Goal: Contribute content: Add original content to the website for others to see

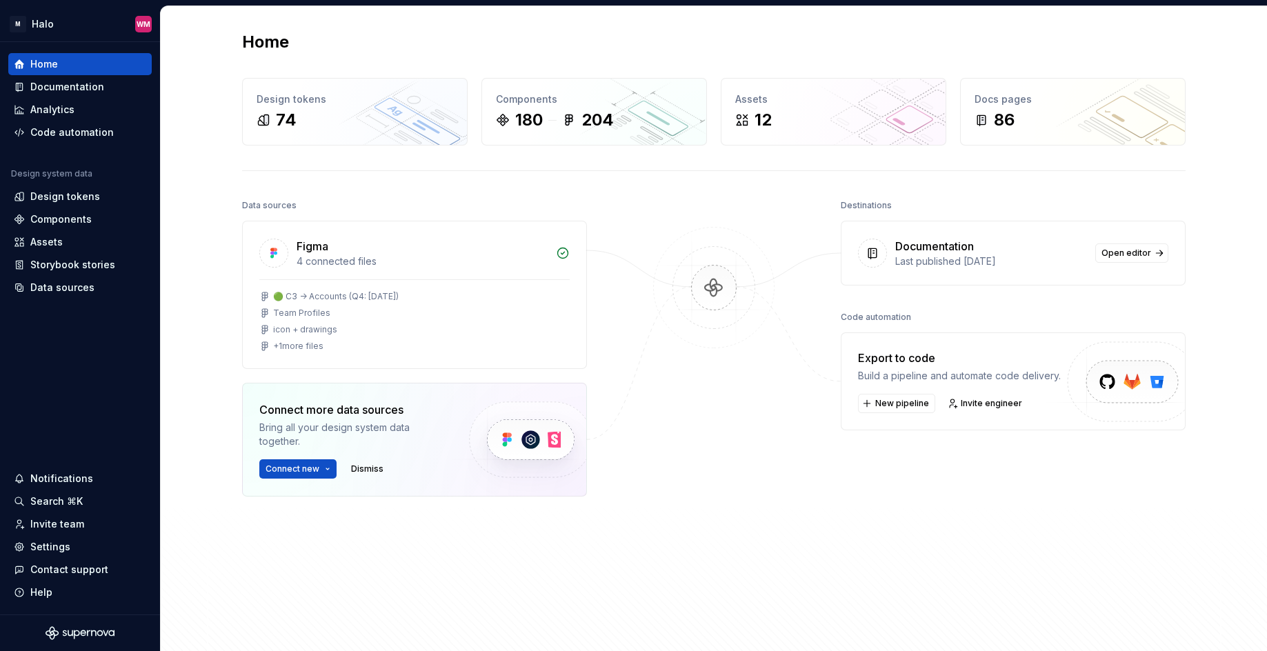
click at [1010, 261] on div "Last published [DATE]" at bounding box center [991, 262] width 192 height 14
click at [1079, 258] on span "Open editor" at bounding box center [1126, 253] width 50 height 11
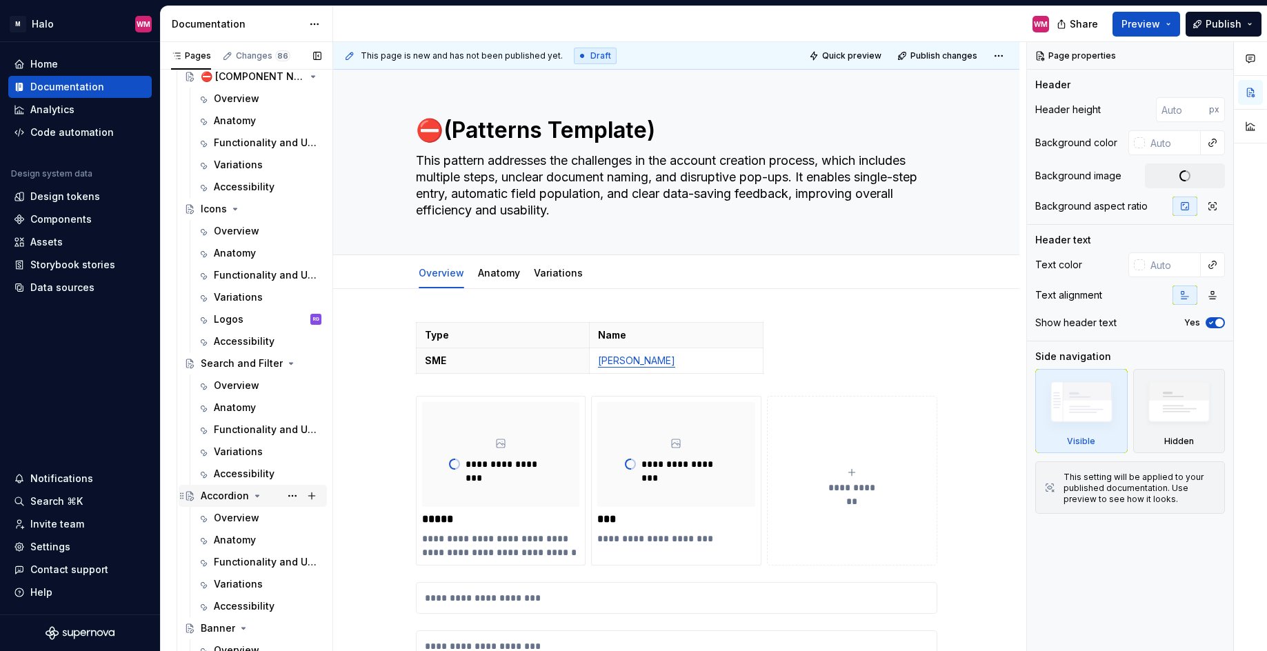
scroll to position [345, 0]
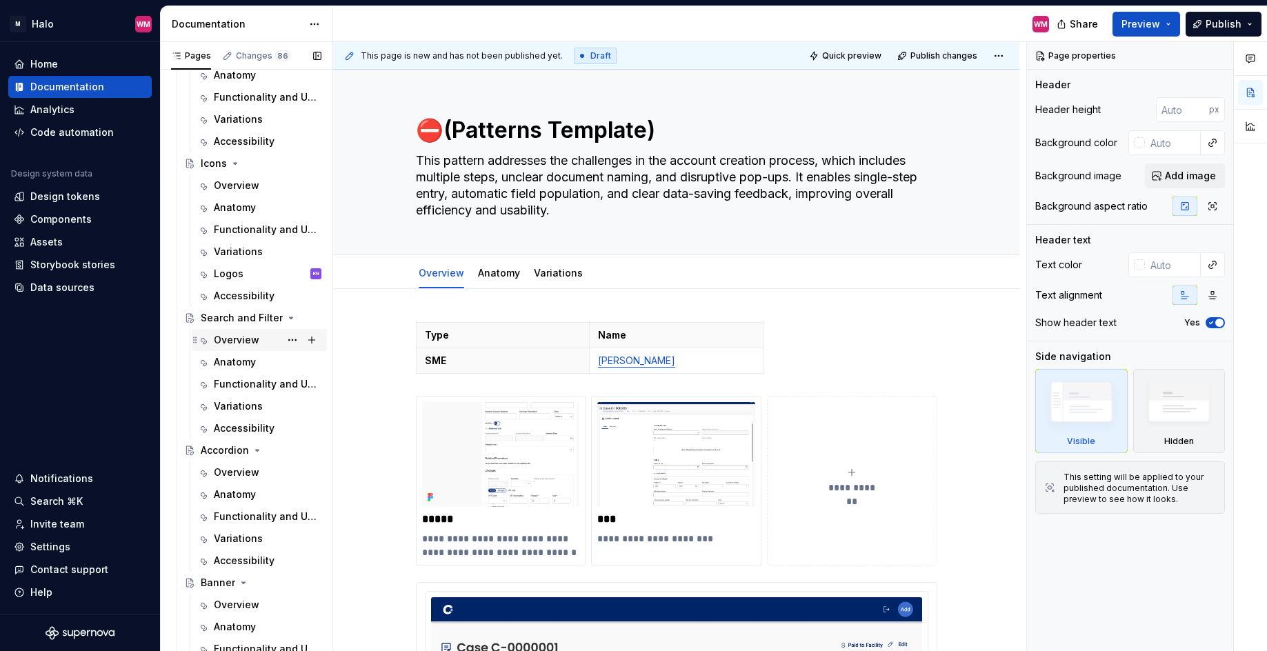
click at [226, 338] on div "Overview" at bounding box center [237, 340] width 46 height 14
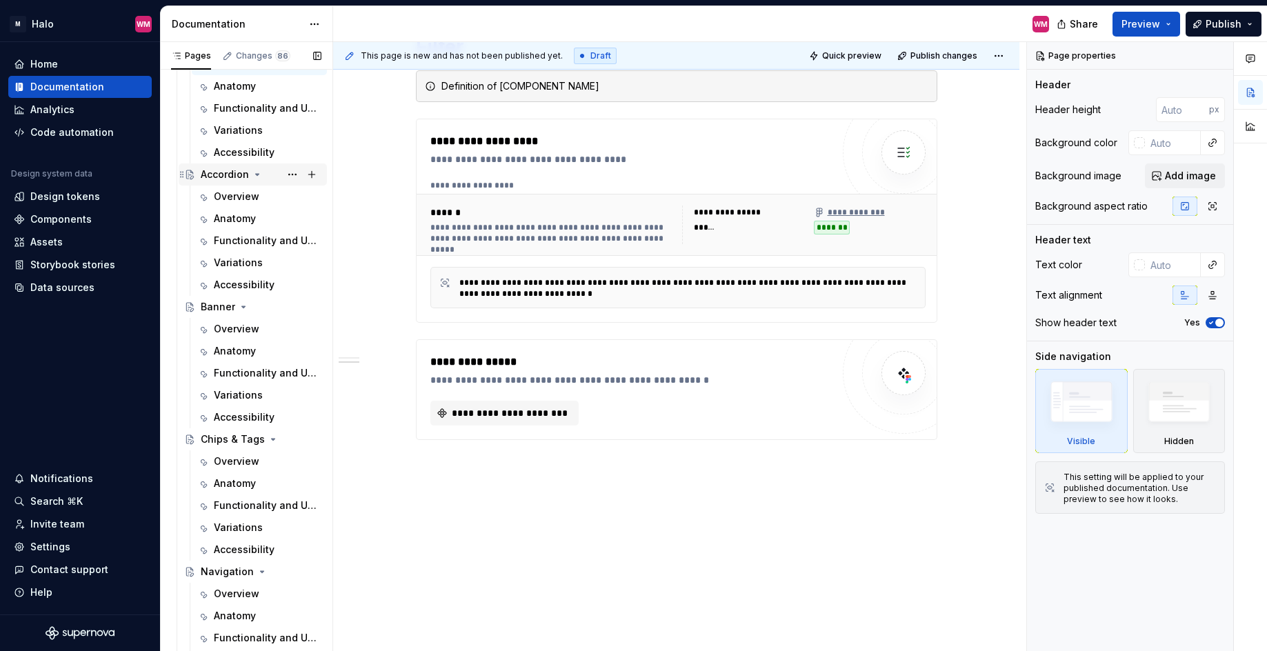
scroll to position [828, 0]
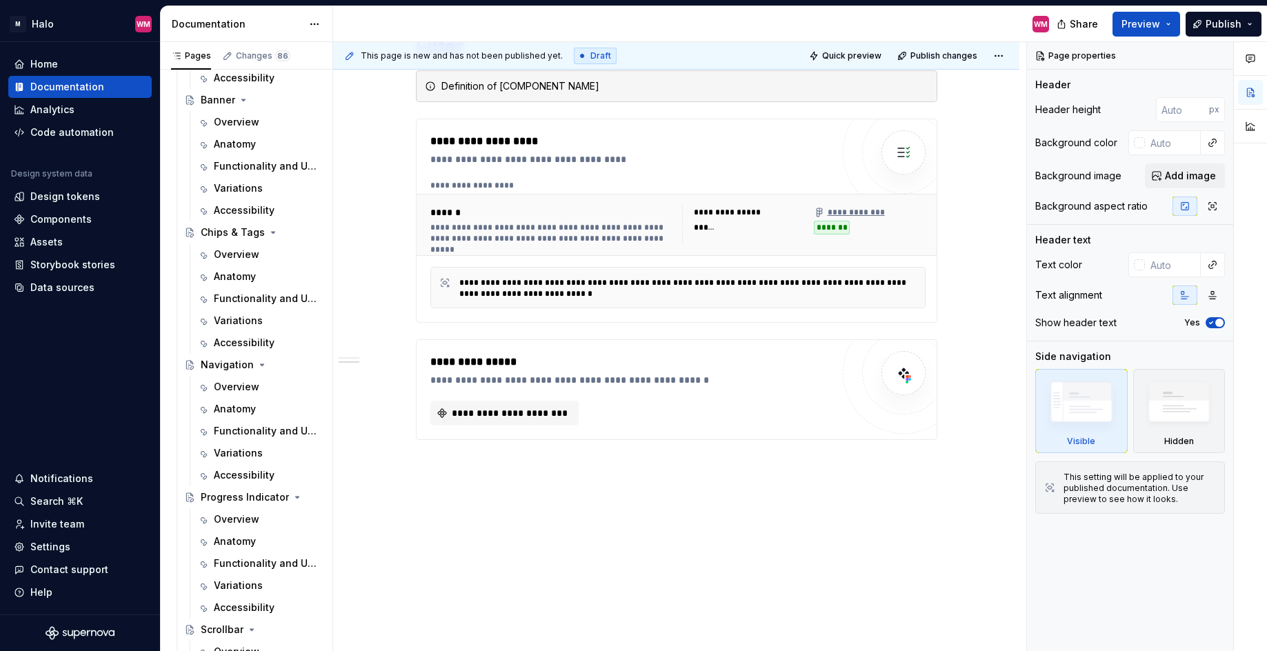
drag, startPoint x: 245, startPoint y: 386, endPoint x: 462, endPoint y: 396, distance: 217.5
click at [245, 386] on div "Overview" at bounding box center [237, 387] width 46 height 14
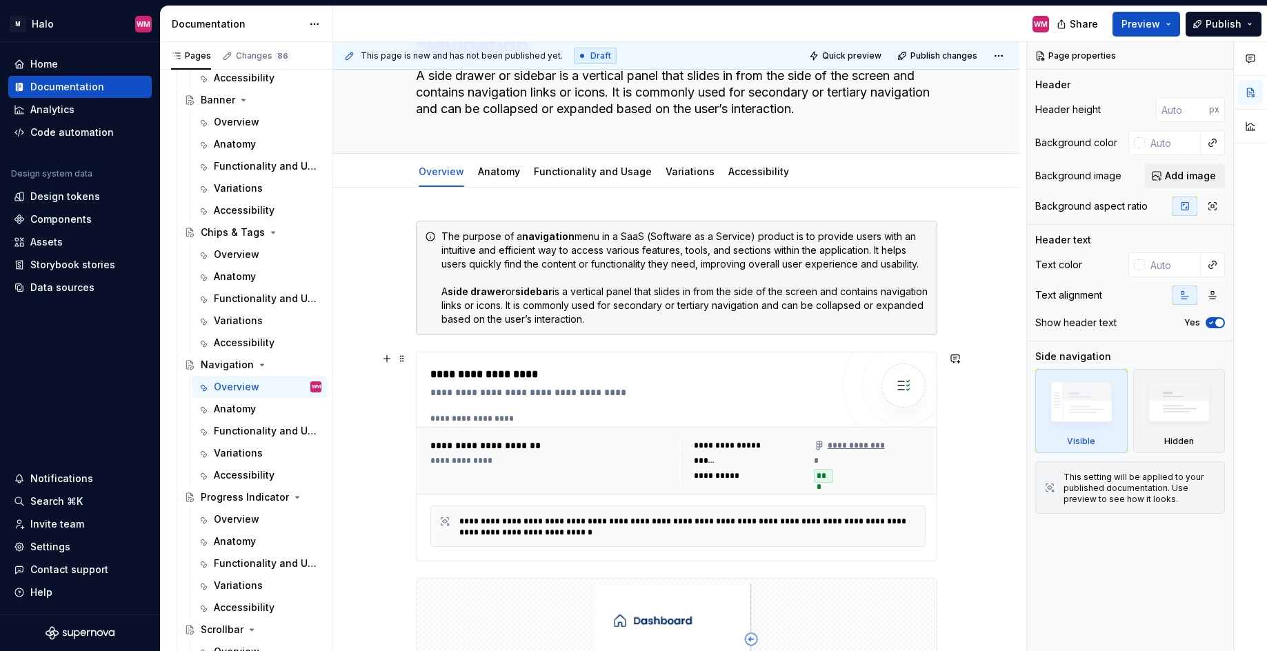
scroll to position [69, 0]
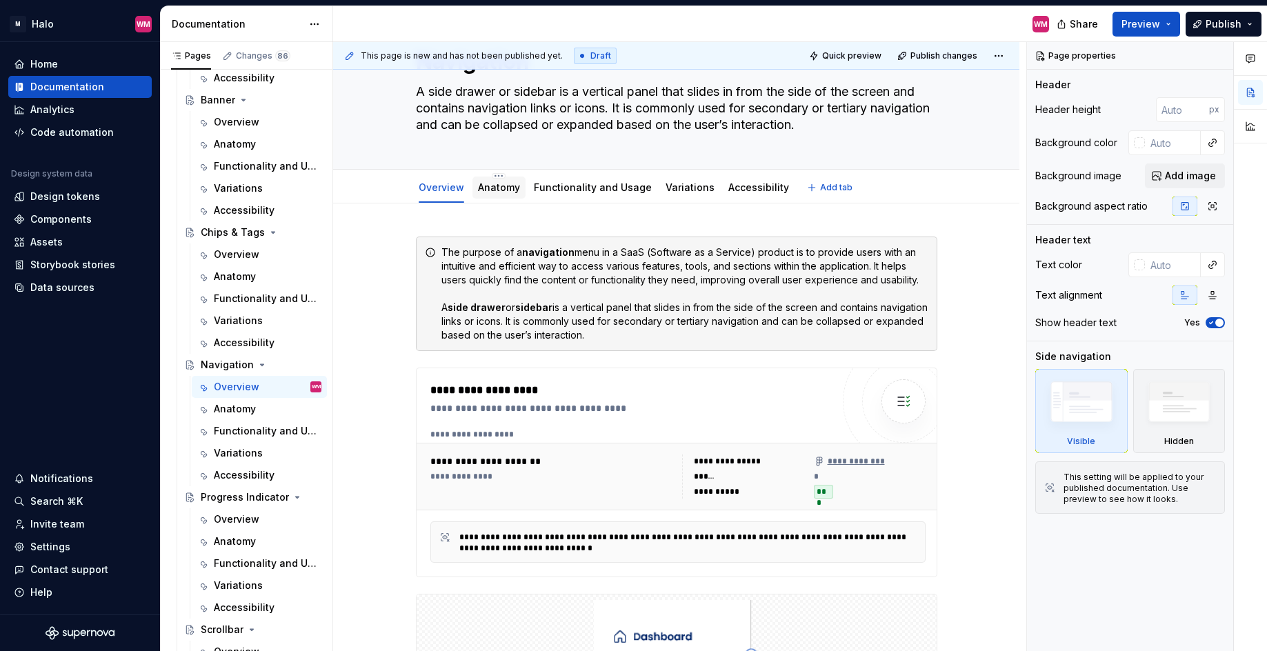
click at [504, 184] on link "Anatomy" at bounding box center [499, 187] width 42 height 12
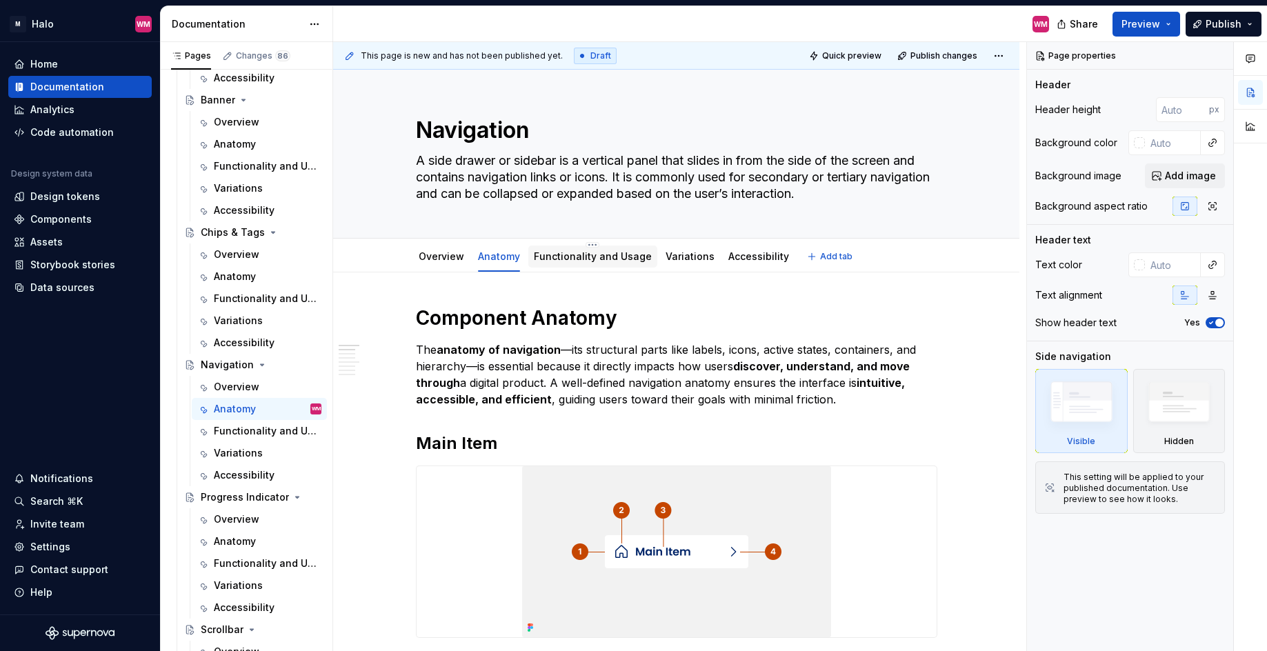
click at [612, 259] on link "Functionality and Usage" at bounding box center [593, 256] width 118 height 12
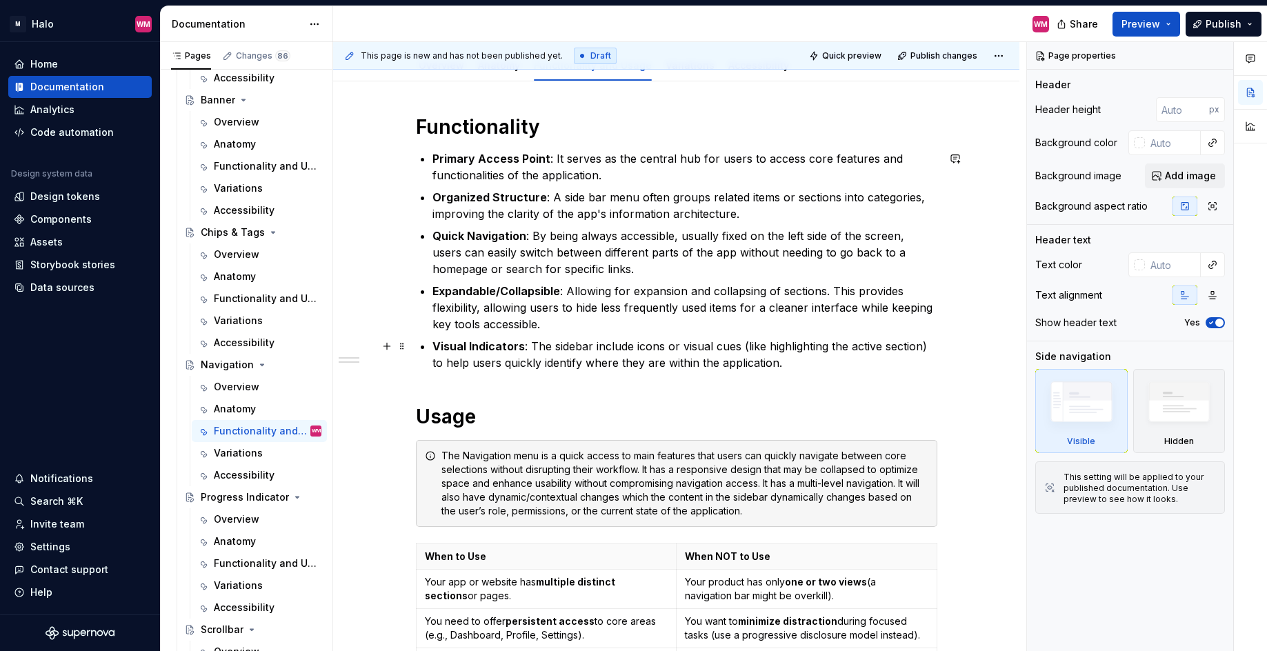
scroll to position [30, 0]
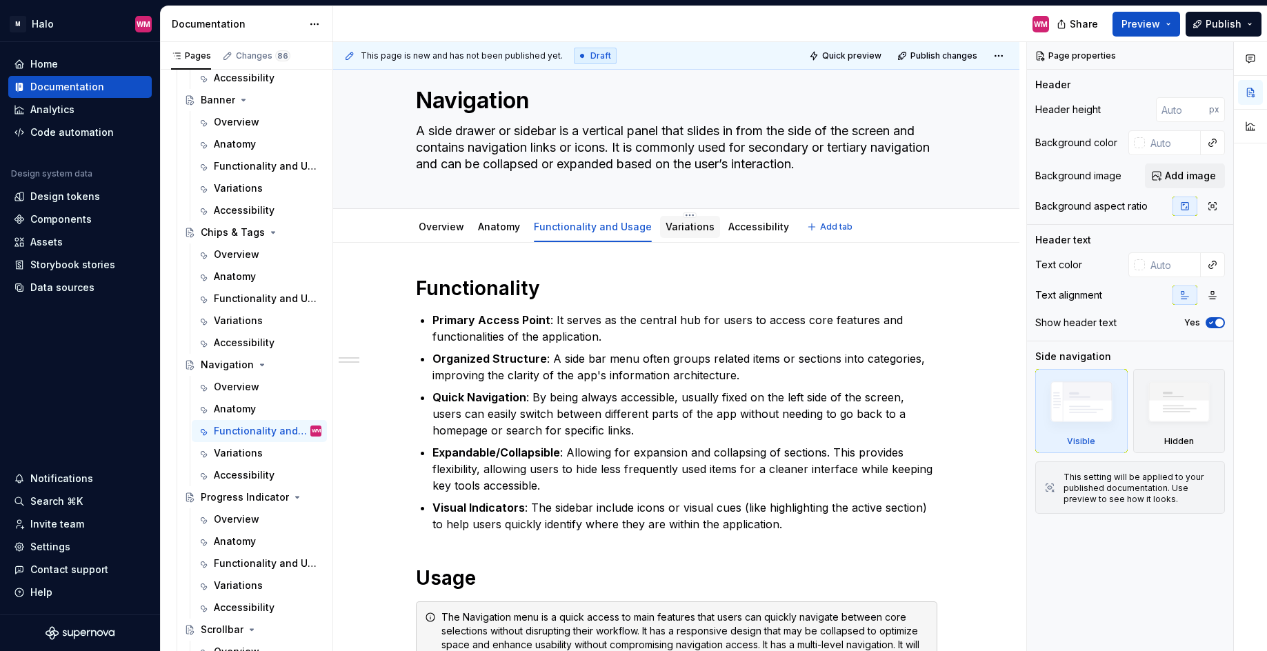
click at [698, 233] on div "Variations" at bounding box center [690, 227] width 49 height 14
click at [679, 230] on link "Variations" at bounding box center [690, 227] width 49 height 12
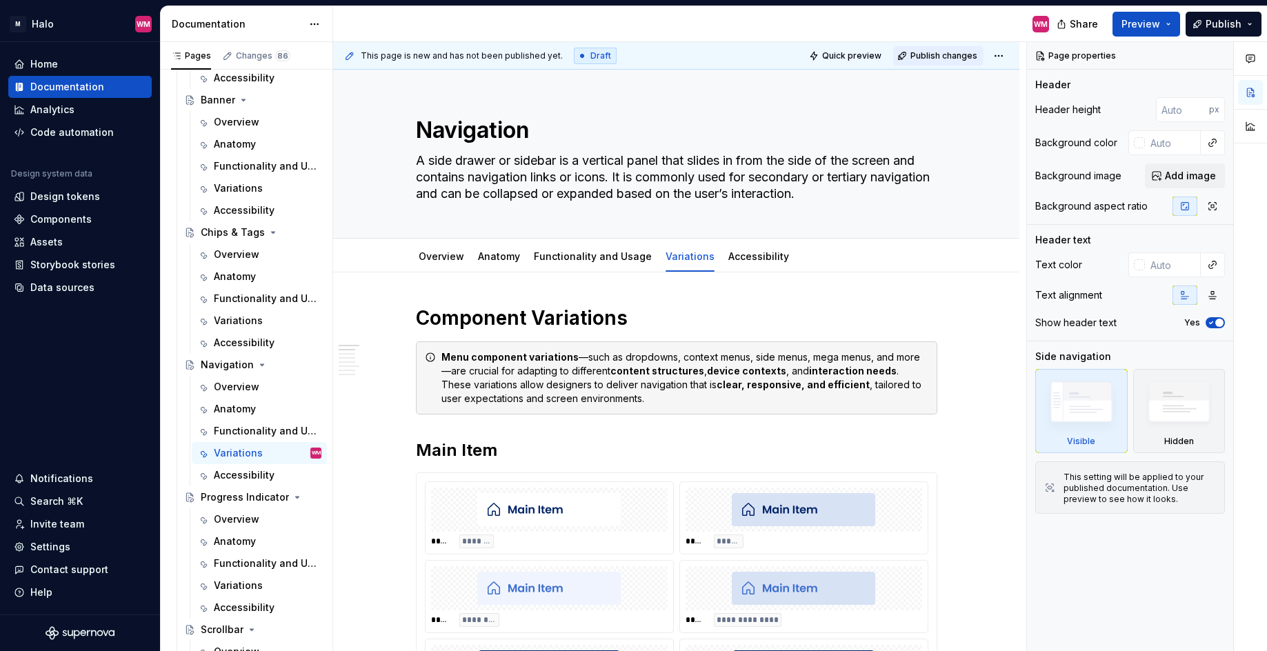
click at [956, 54] on span "Publish changes" at bounding box center [943, 55] width 67 height 11
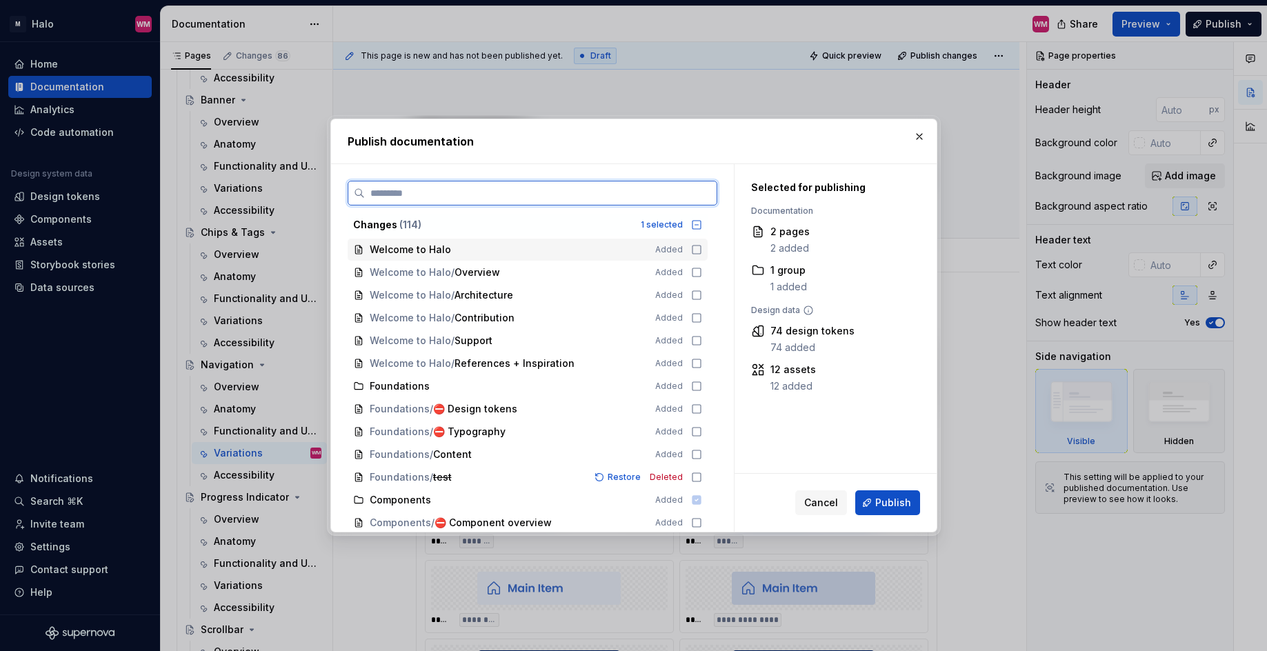
click at [694, 247] on icon at bounding box center [696, 249] width 11 height 11
click at [697, 272] on icon at bounding box center [696, 272] width 11 height 11
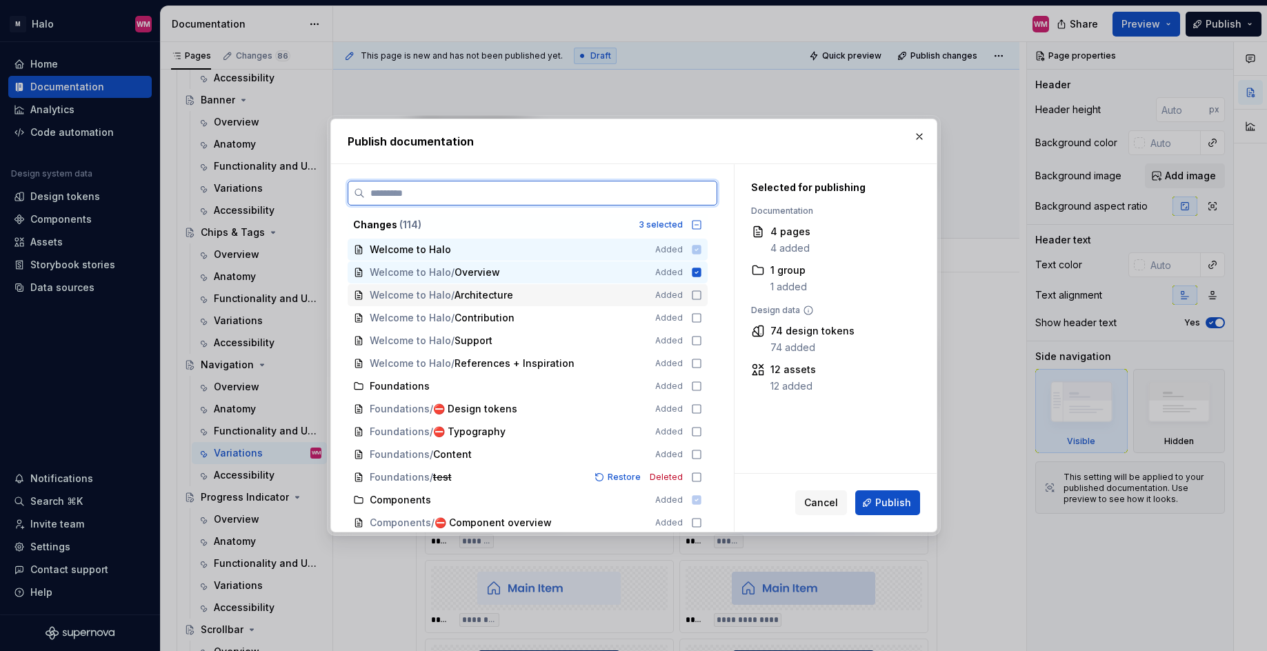
click at [695, 295] on icon at bounding box center [696, 295] width 11 height 11
click at [693, 315] on icon at bounding box center [696, 317] width 11 height 11
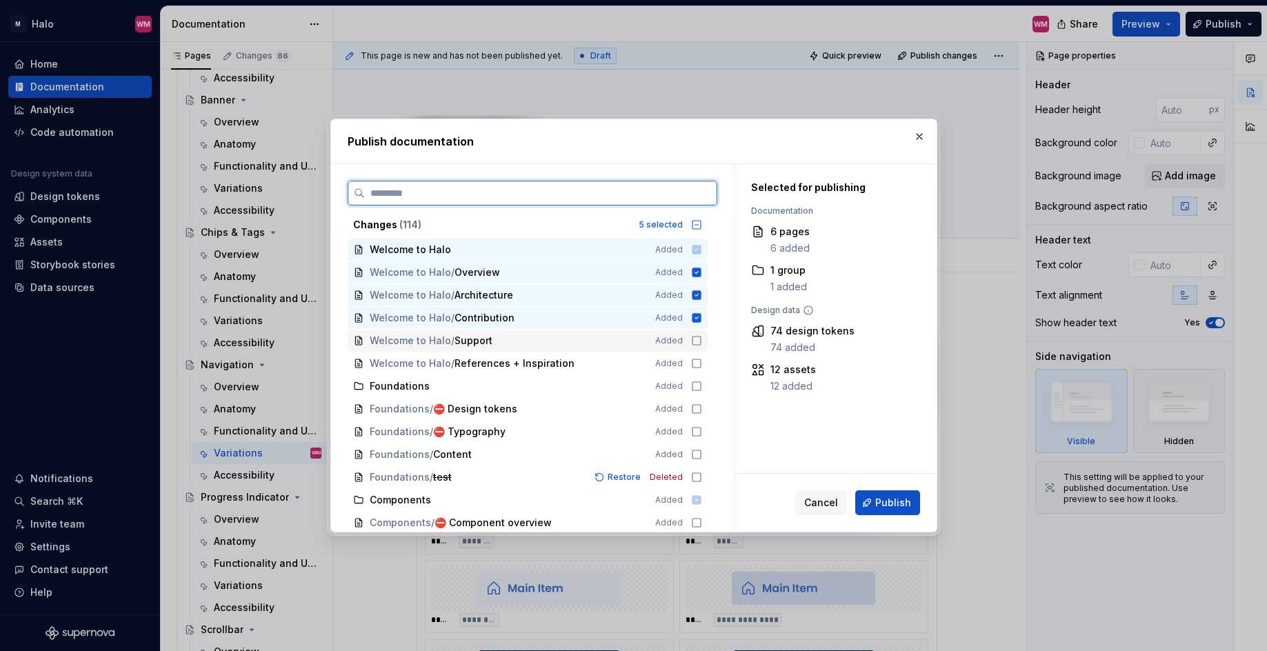
click at [695, 337] on icon at bounding box center [696, 341] width 8 height 8
click at [695, 362] on icon at bounding box center [696, 363] width 11 height 11
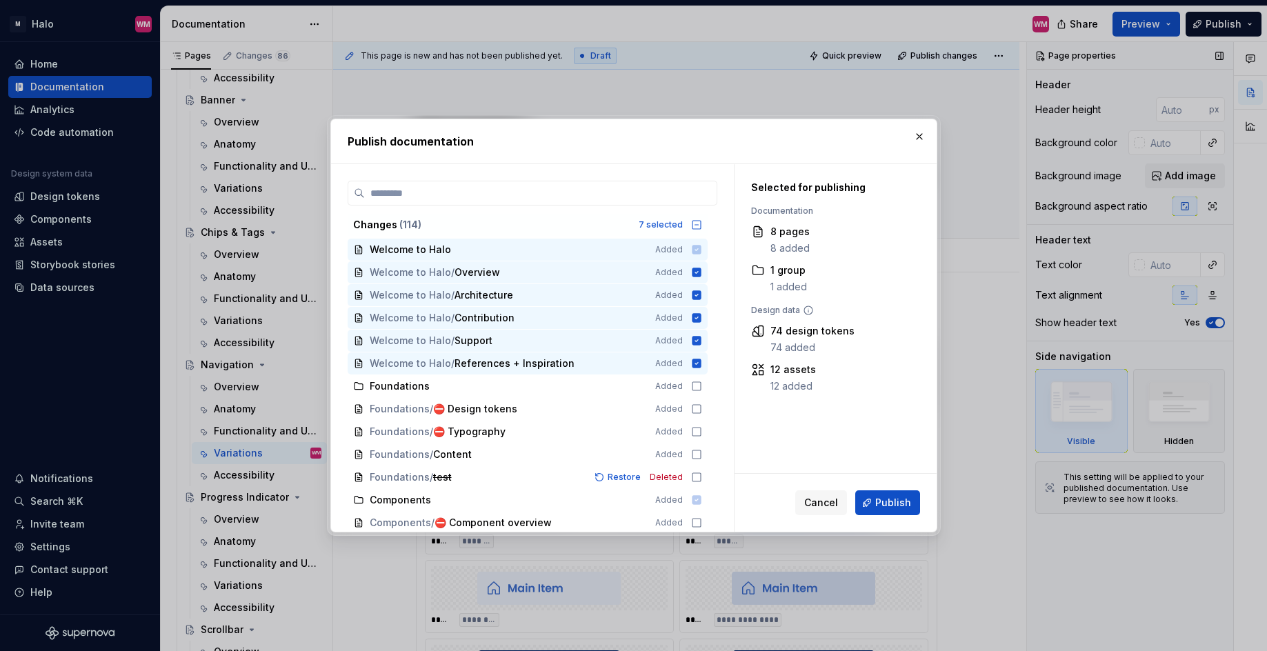
drag, startPoint x: 832, startPoint y: 501, endPoint x: 1124, endPoint y: 234, distance: 395.4
click at [827, 501] on span "Cancel" at bounding box center [821, 503] width 34 height 14
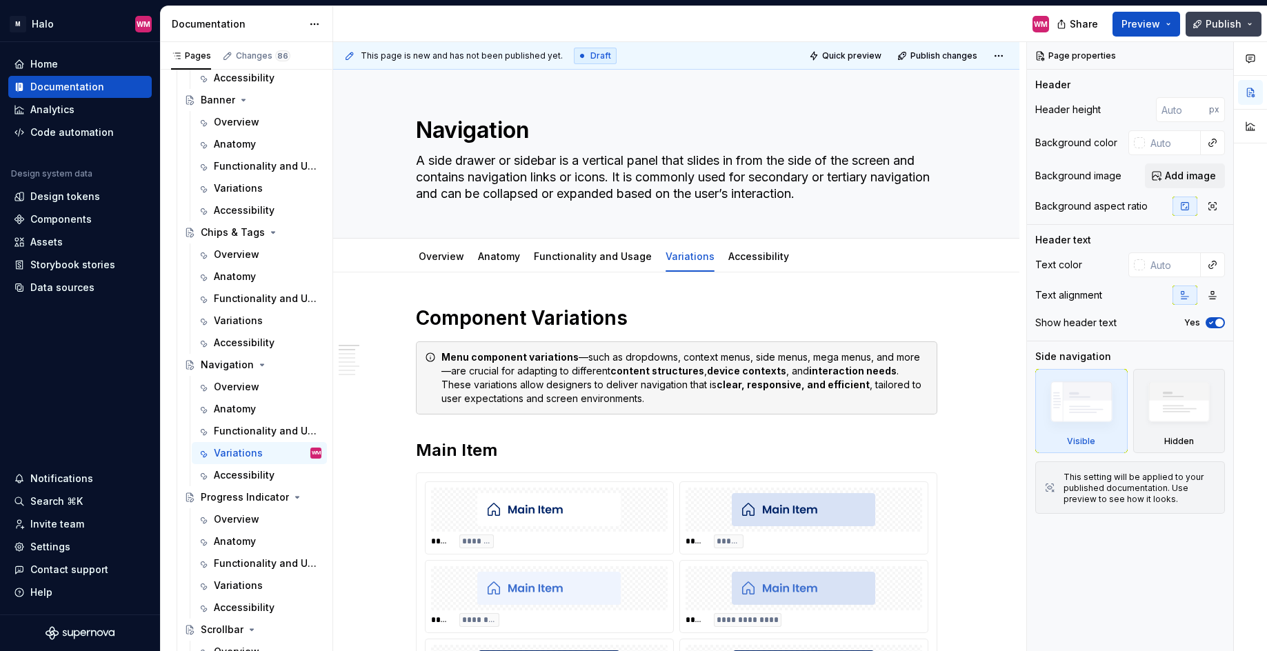
click at [1079, 19] on button "Publish" at bounding box center [1224, 24] width 76 height 25
click at [621, 50] on div "This page is new and has not been published yet. Draft Quick preview Publish ch…" at bounding box center [676, 56] width 686 height 28
click at [590, 57] on span "Draft" at bounding box center [600, 55] width 21 height 11
click at [1079, 26] on span "Publish" at bounding box center [1224, 24] width 36 height 14
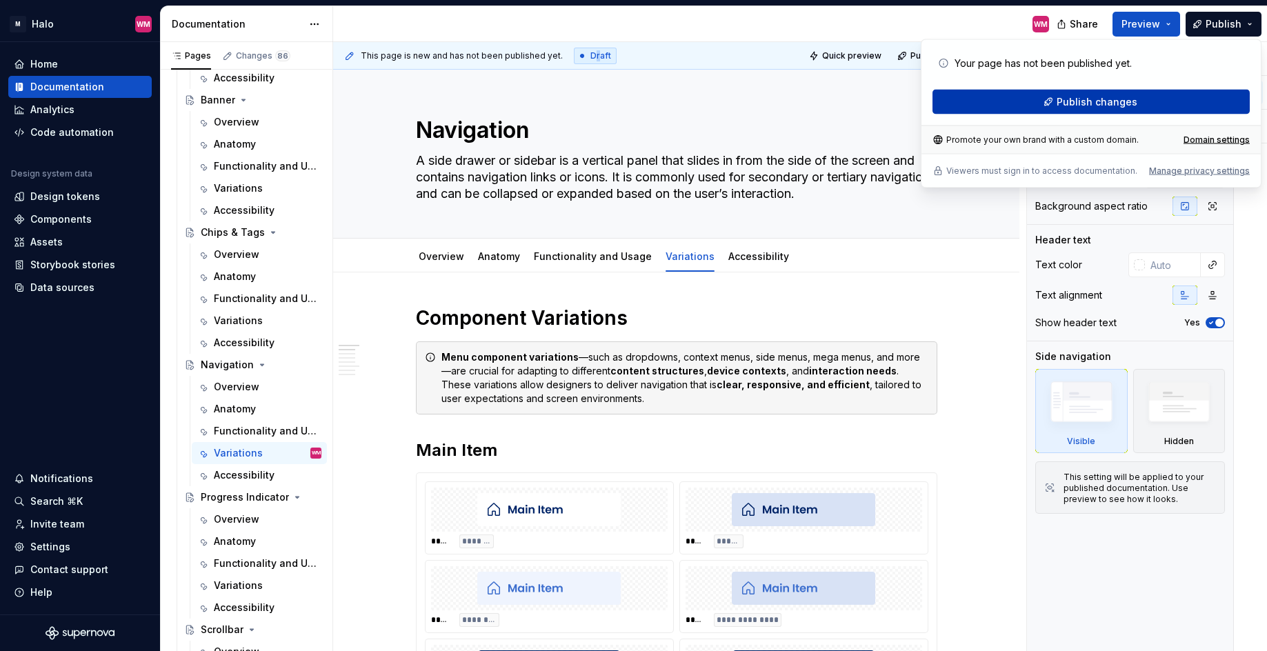
click at [1079, 102] on span "Publish changes" at bounding box center [1097, 102] width 81 height 14
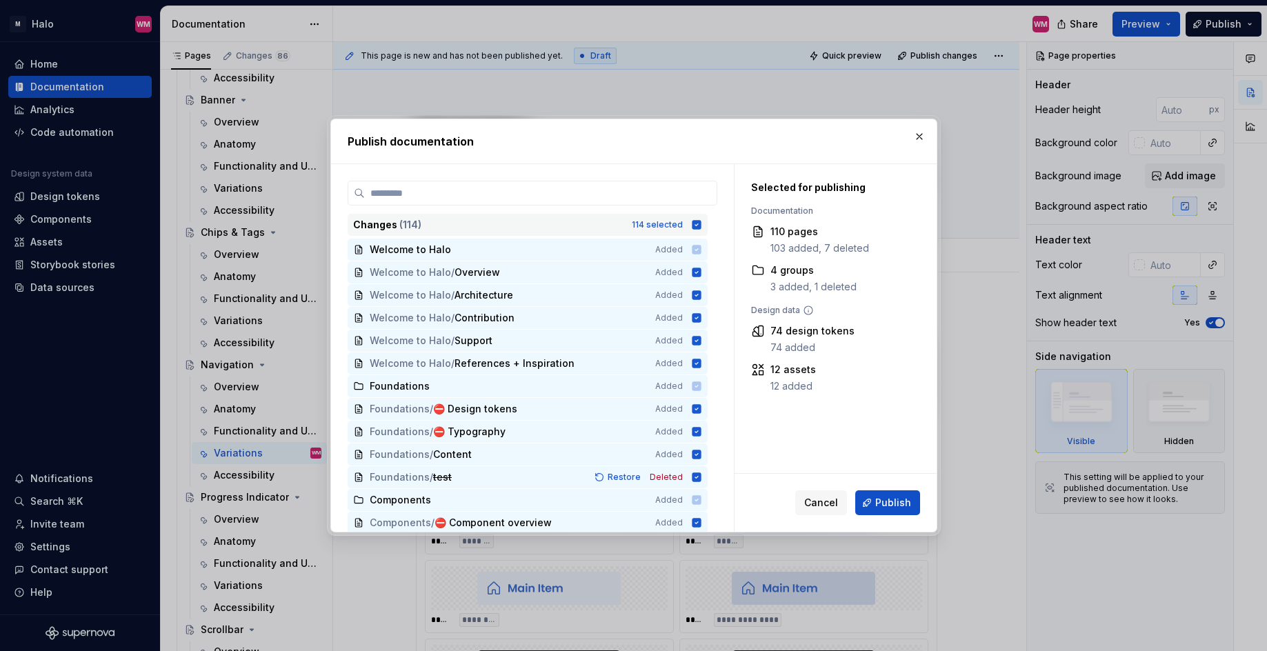
click at [697, 223] on icon at bounding box center [696, 224] width 11 height 11
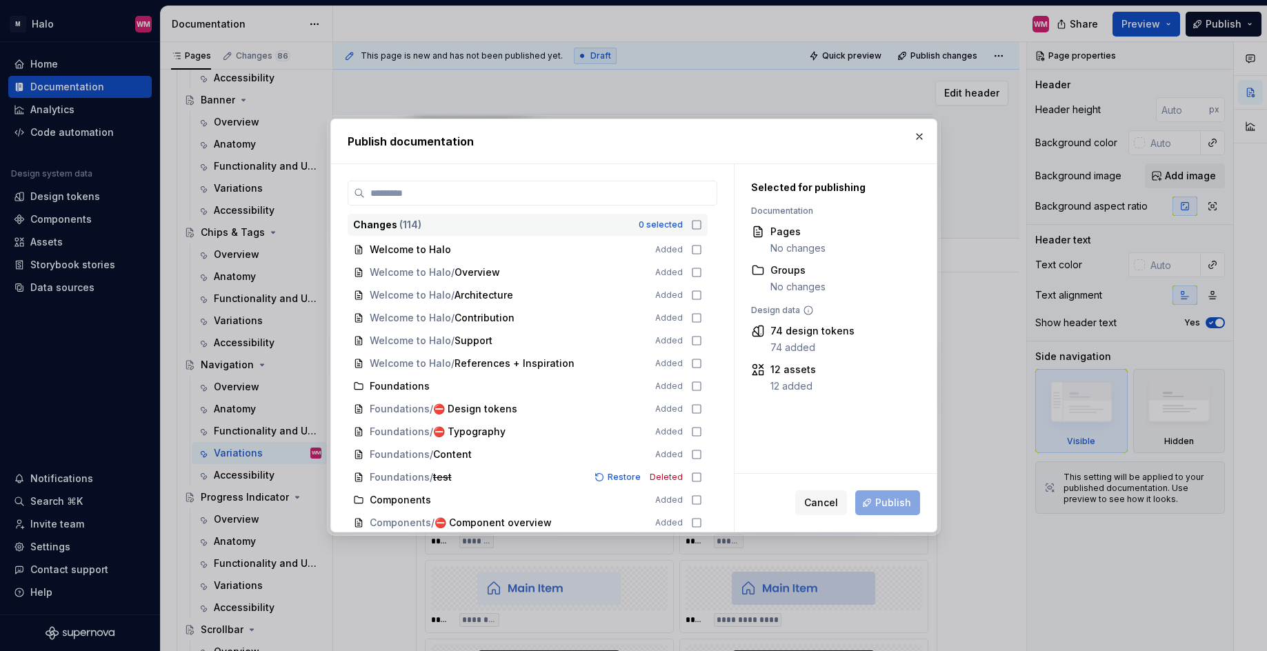
click at [924, 137] on button "button" at bounding box center [919, 136] width 19 height 19
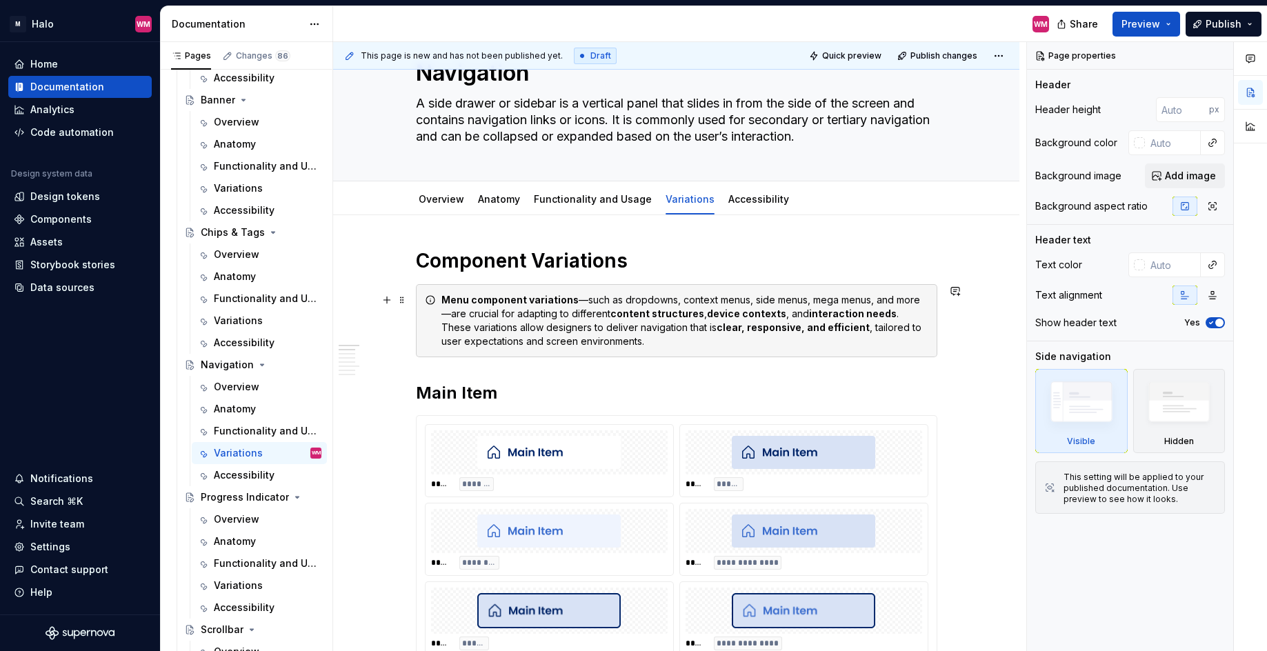
scroll to position [69, 0]
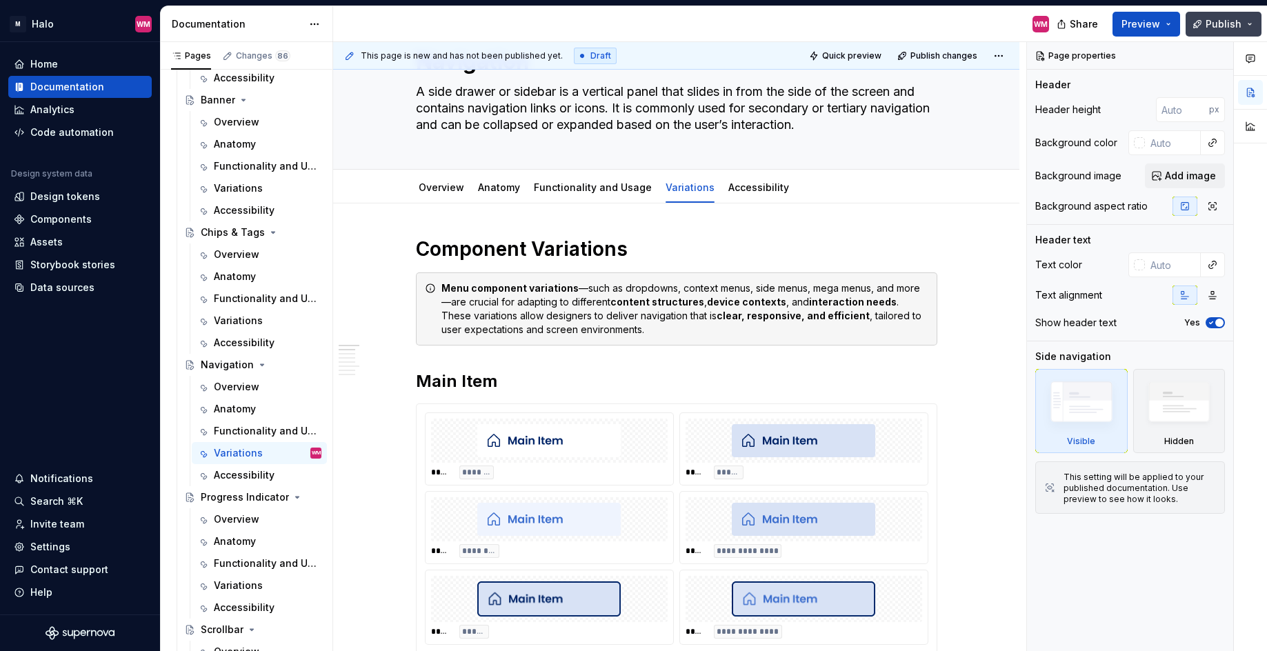
click at [1079, 26] on span "Publish" at bounding box center [1224, 24] width 36 height 14
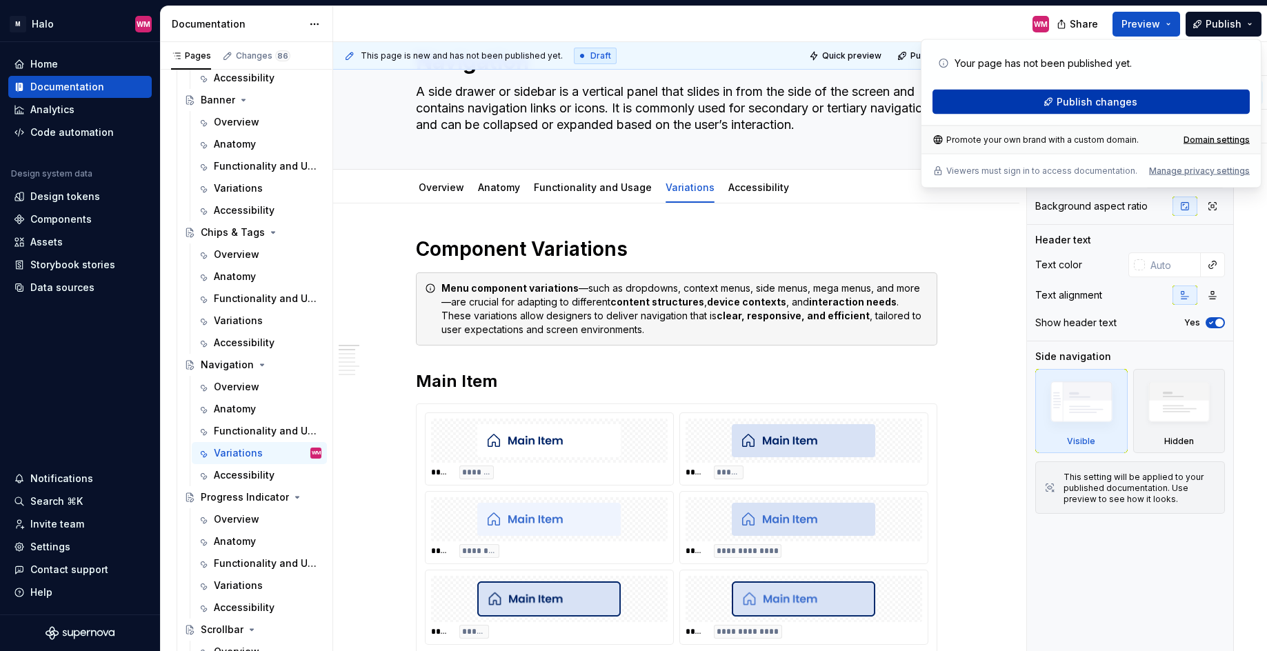
click at [1079, 97] on span "Publish changes" at bounding box center [1097, 102] width 81 height 14
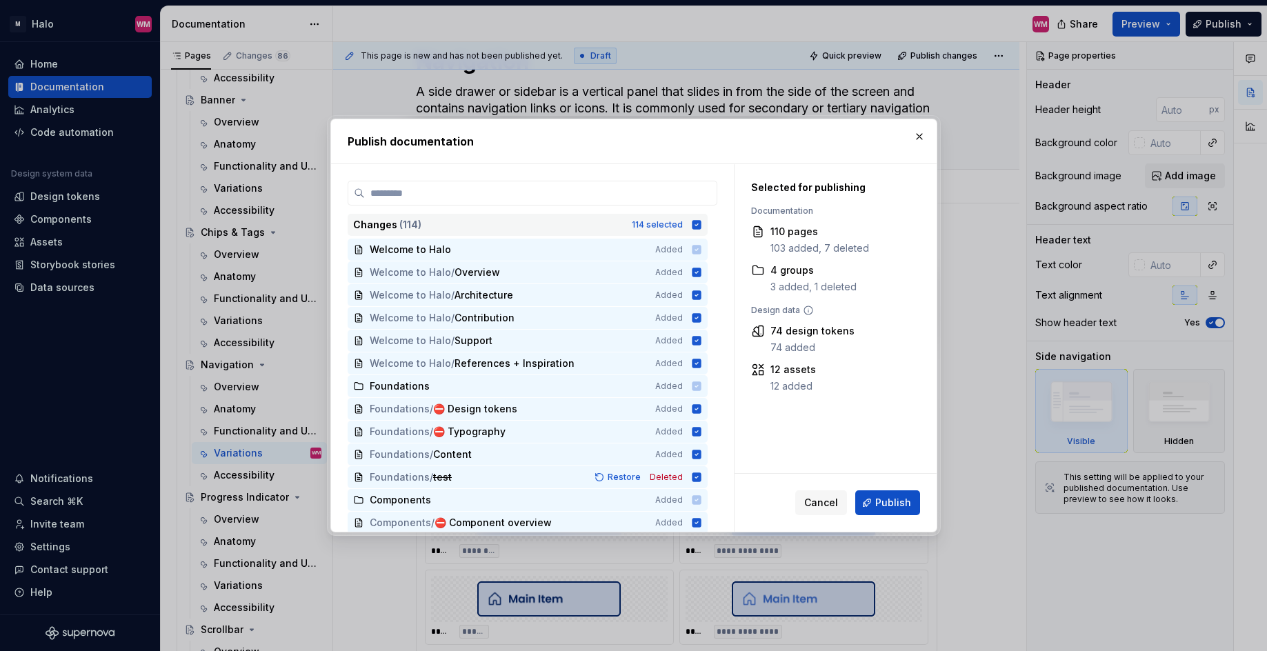
click at [701, 222] on icon at bounding box center [696, 224] width 11 height 11
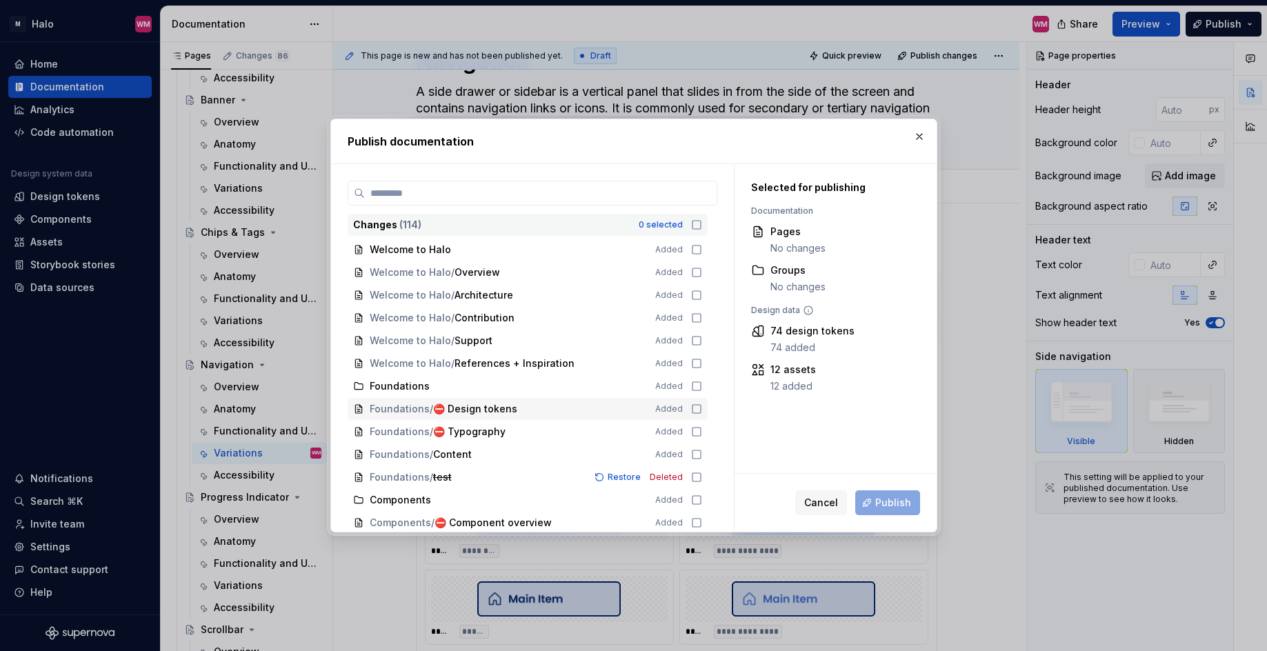
scroll to position [0, 0]
click at [692, 270] on icon at bounding box center [696, 272] width 11 height 11
click at [879, 505] on span "Publish" at bounding box center [893, 503] width 36 height 14
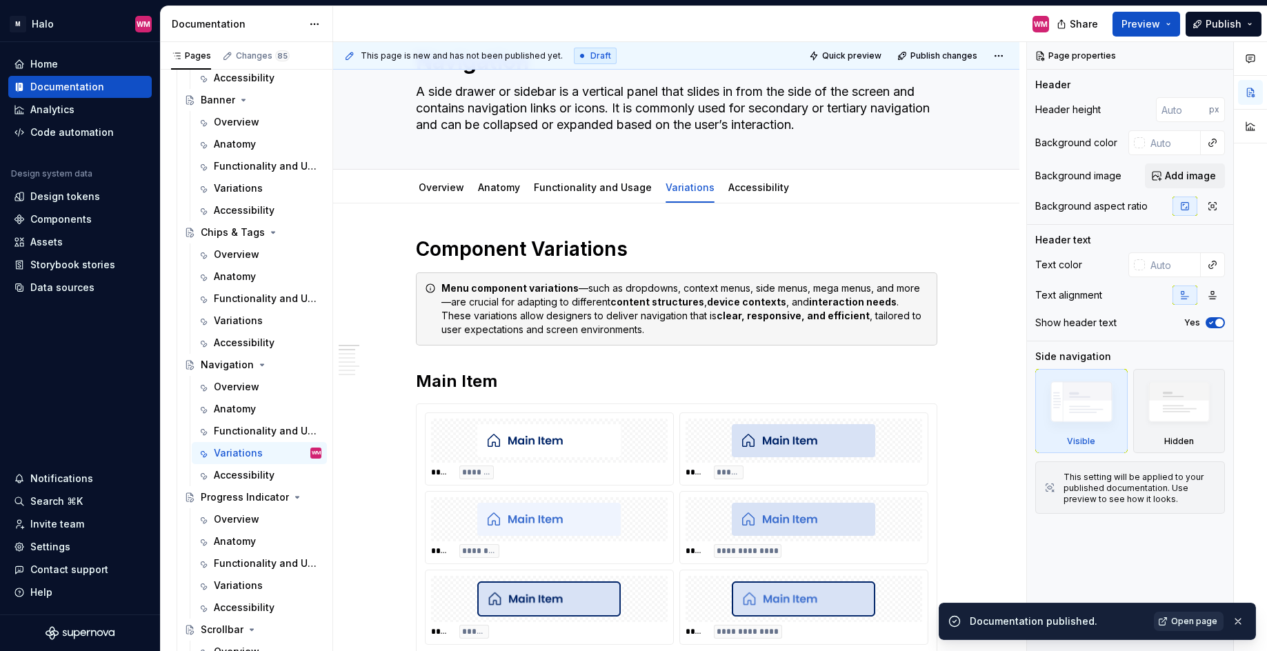
click at [1079, 622] on span "Open page" at bounding box center [1194, 621] width 46 height 11
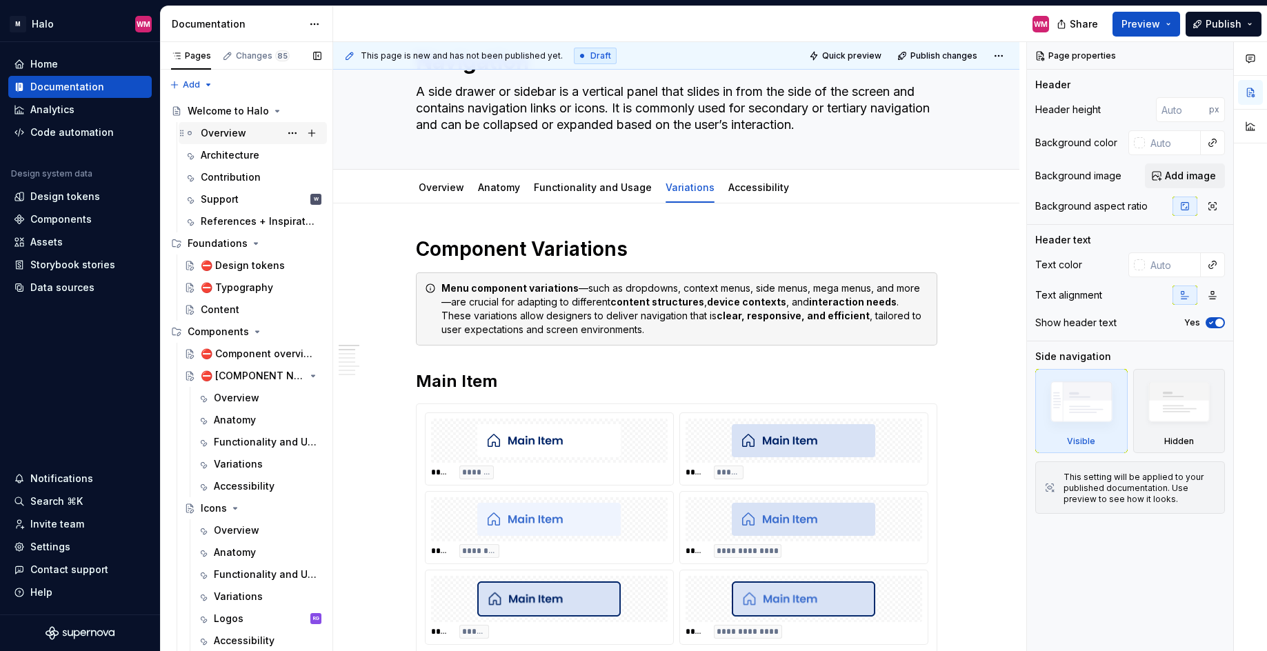
click at [252, 133] on div "Overview" at bounding box center [261, 132] width 121 height 19
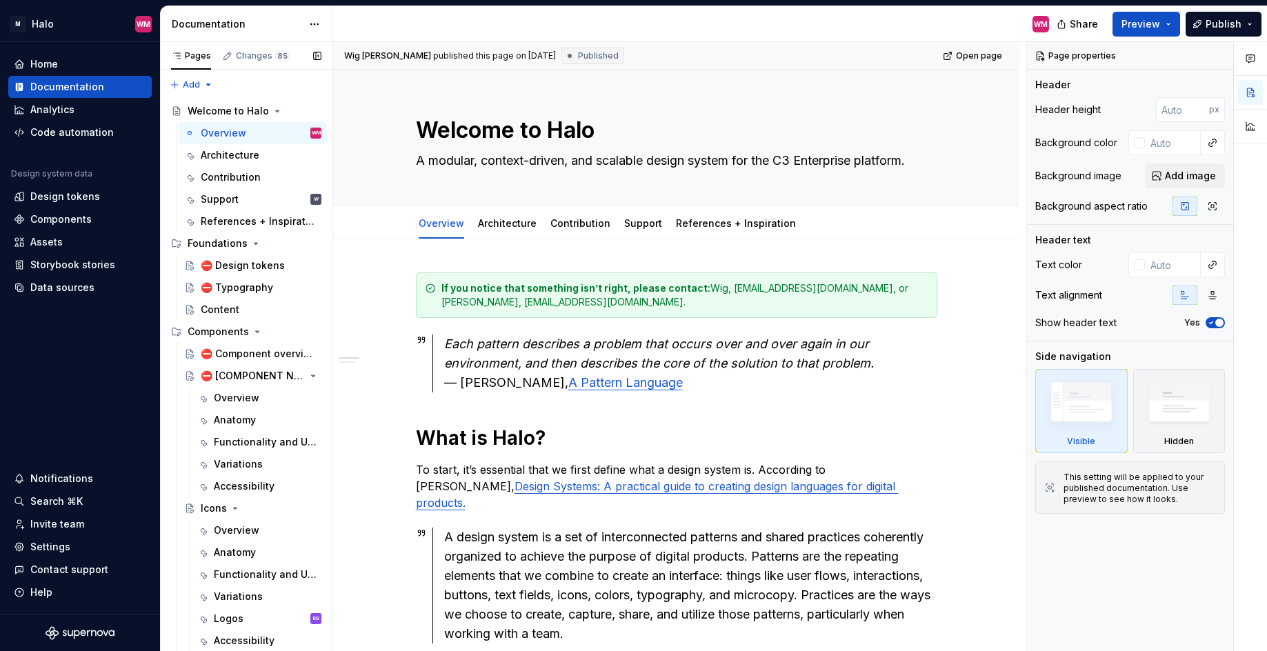
click at [0, 0] on button "Page tree" at bounding box center [0, 0] width 0 height 0
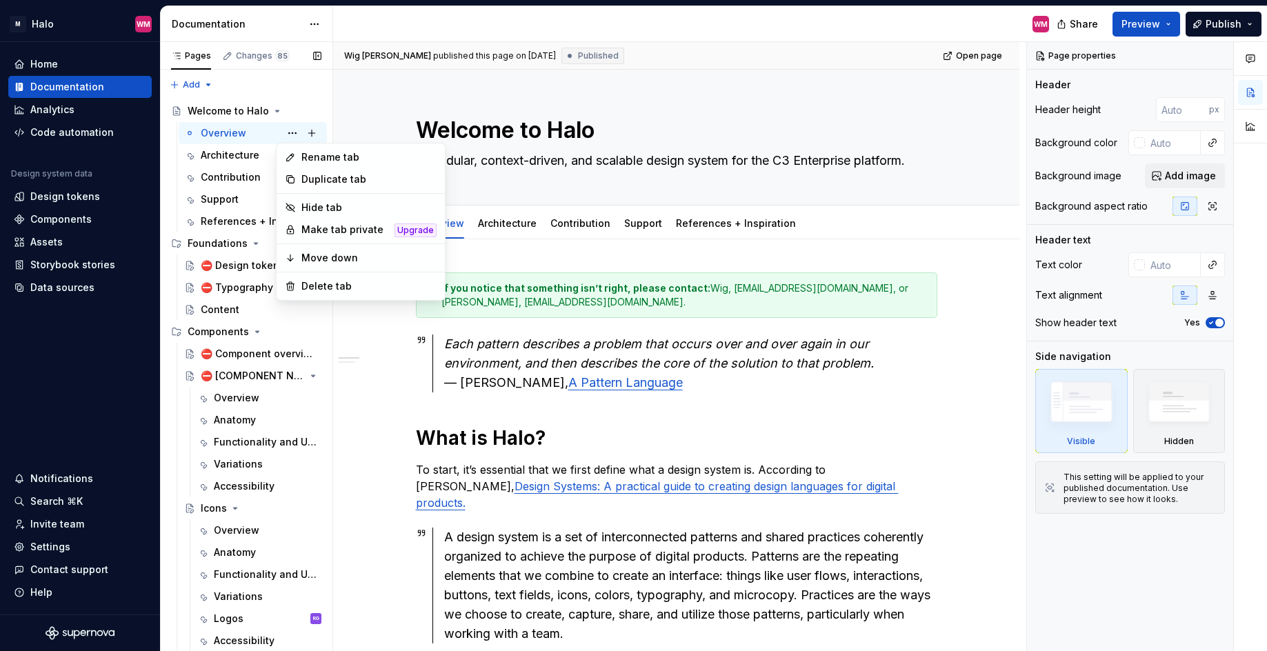
click at [244, 138] on div "Pages Changes 85 Add Accessibility guide for tree Page tree. Navigate the tree …" at bounding box center [246, 349] width 172 height 615
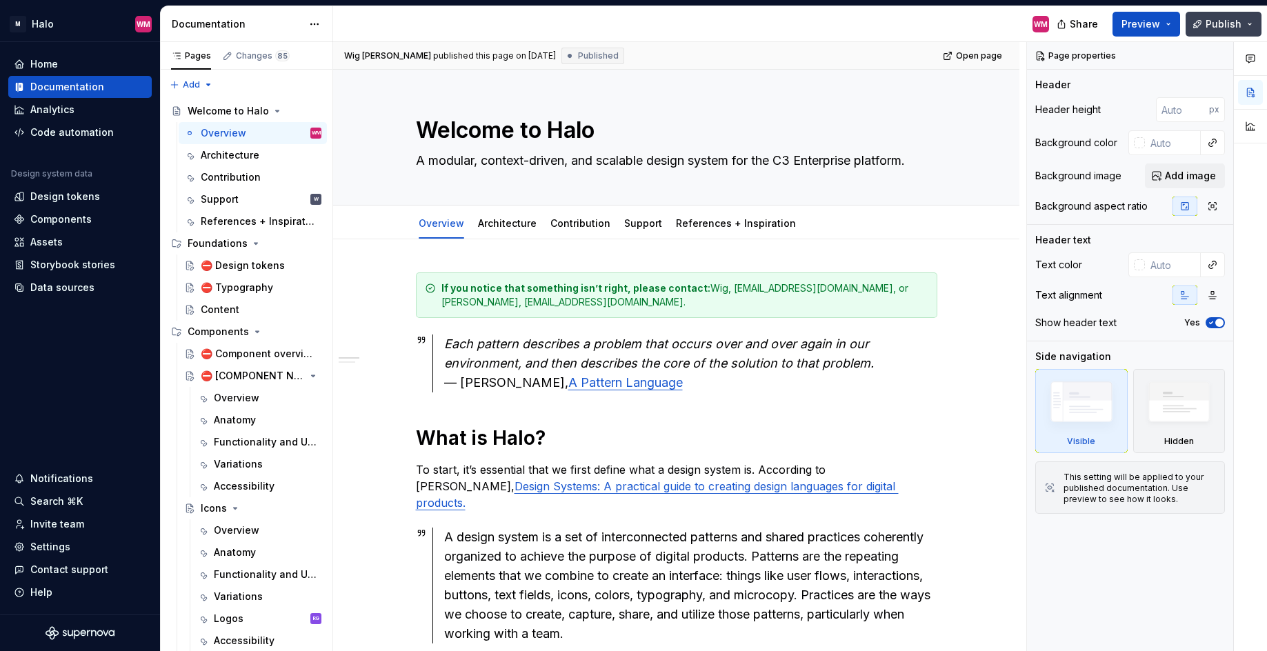
click at [1079, 26] on button "Publish" at bounding box center [1224, 24] width 76 height 25
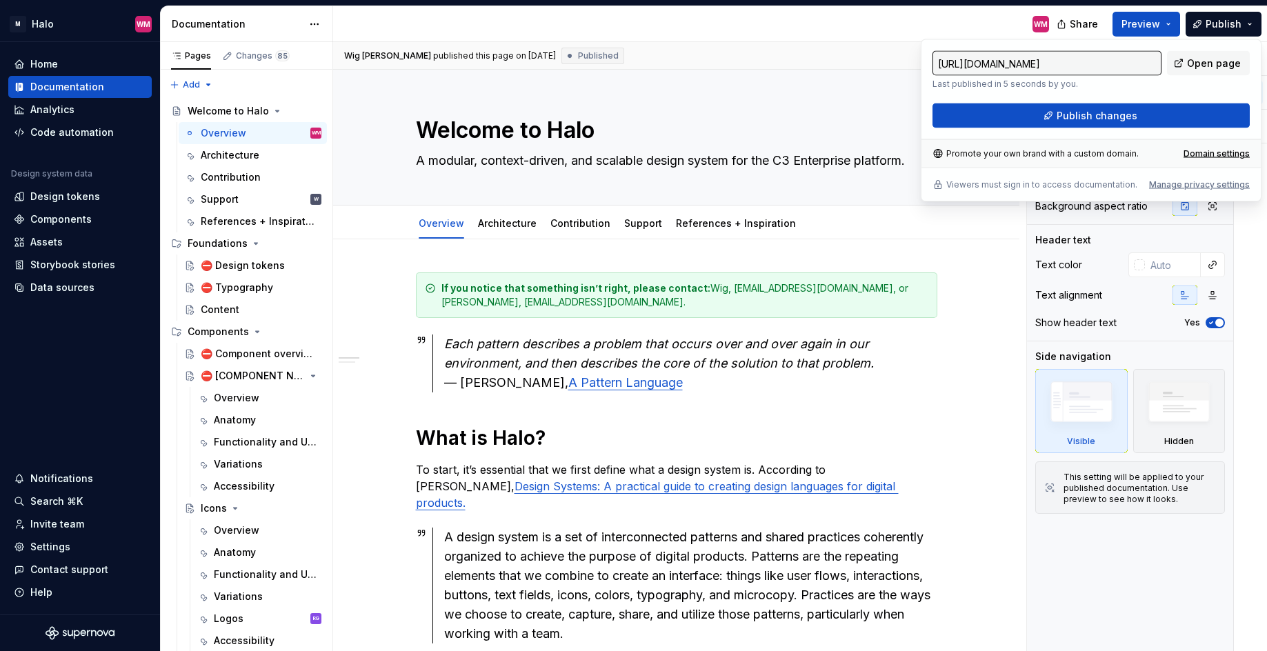
click at [601, 53] on span "Published" at bounding box center [598, 55] width 41 height 11
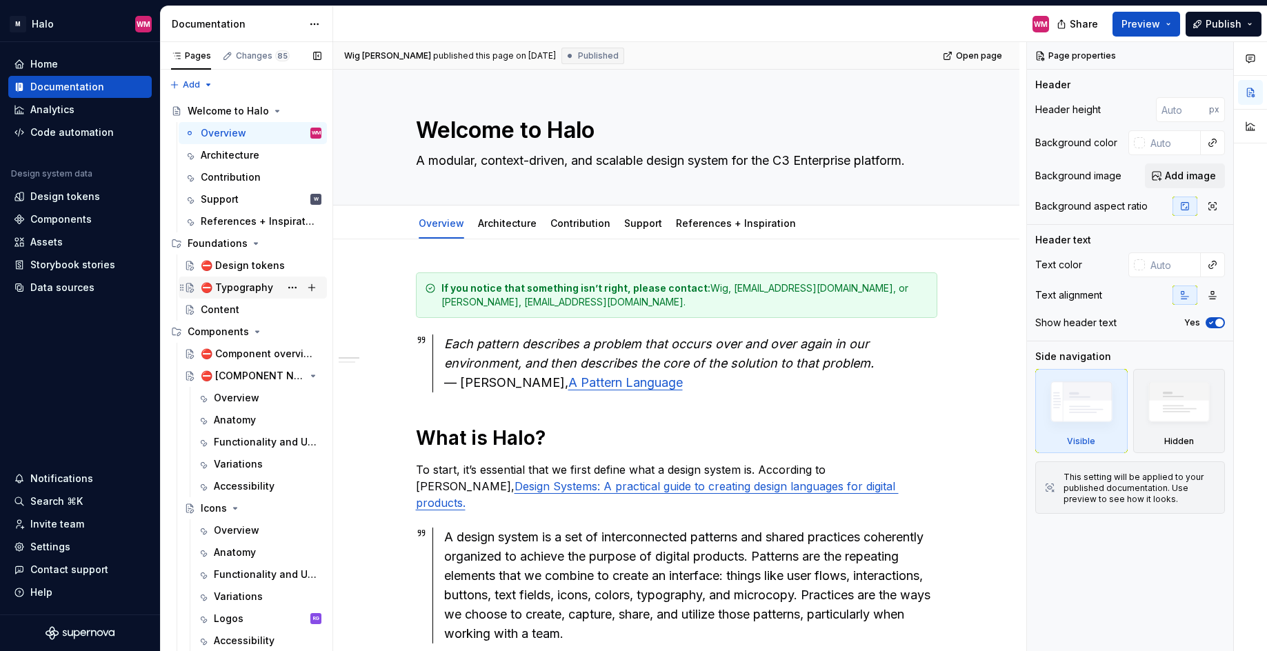
click at [250, 288] on div "⛔ Typography" at bounding box center [237, 288] width 72 height 14
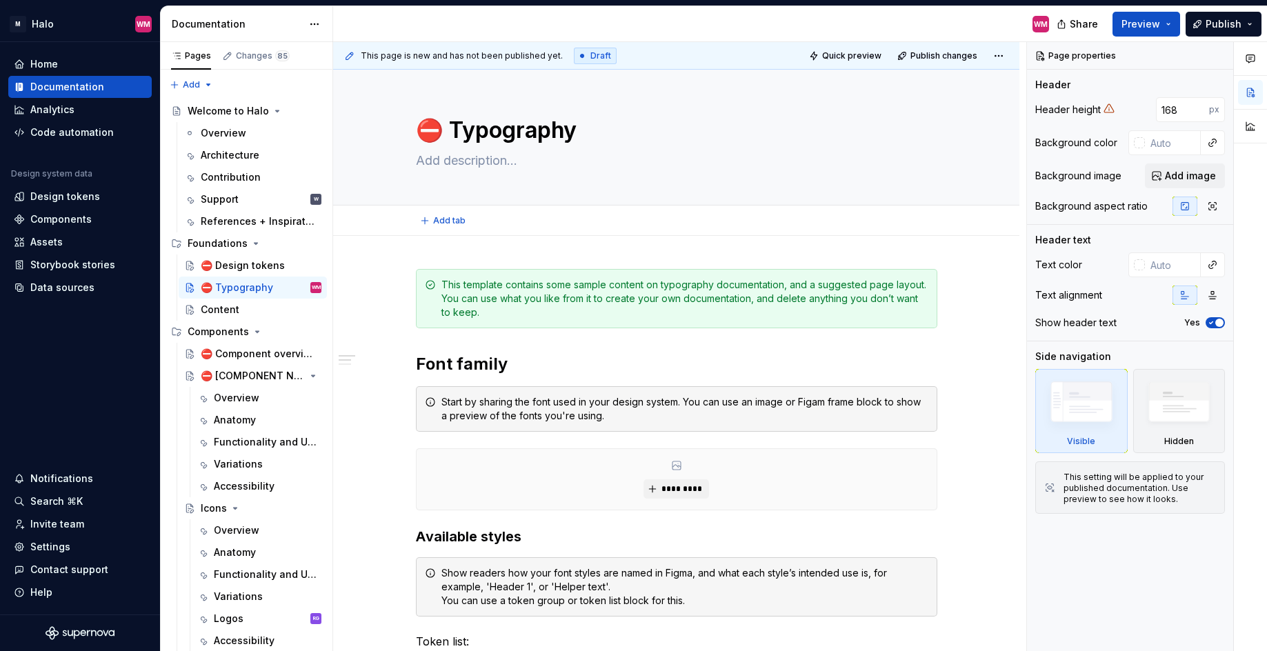
type textarea "*"
